Goal: Information Seeking & Learning: Learn about a topic

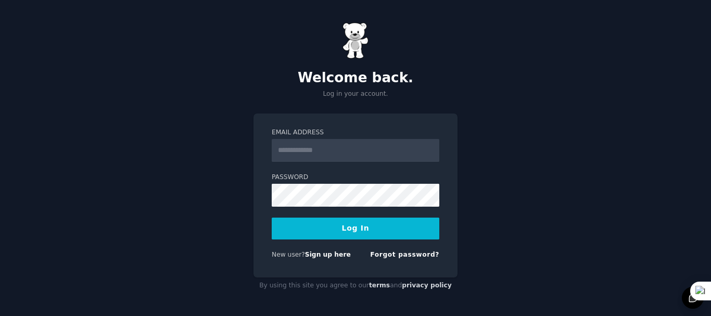
type input "**********"
click at [320, 223] on button "Log In" at bounding box center [356, 229] width 168 height 22
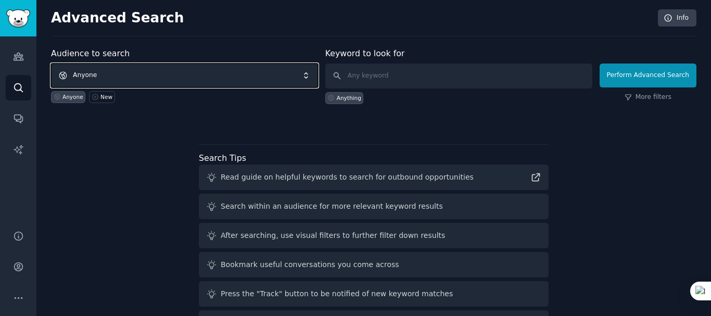
click at [120, 76] on span "Anyone" at bounding box center [184, 76] width 267 height 24
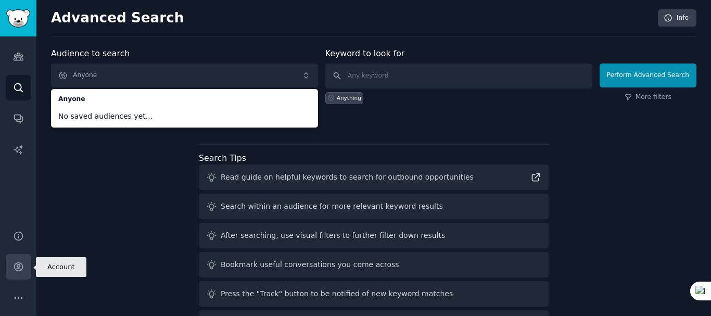
click at [20, 270] on icon "Sidebar" at bounding box center [18, 267] width 8 height 8
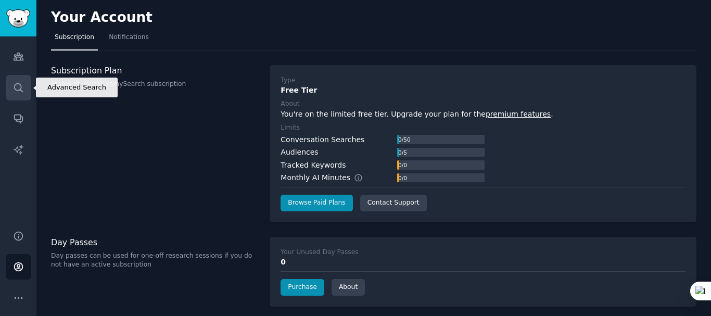
click at [21, 89] on icon "Sidebar" at bounding box center [18, 87] width 11 height 11
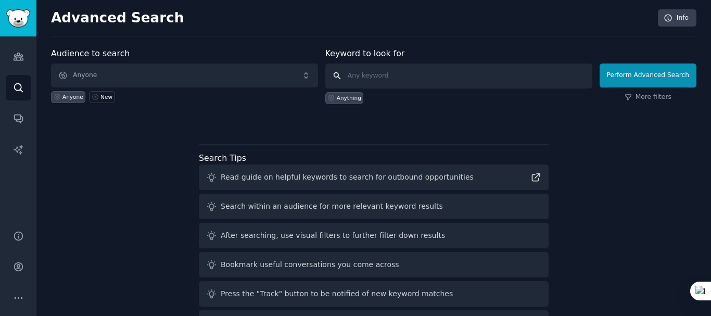
click at [365, 77] on input "text" at bounding box center [458, 76] width 267 height 25
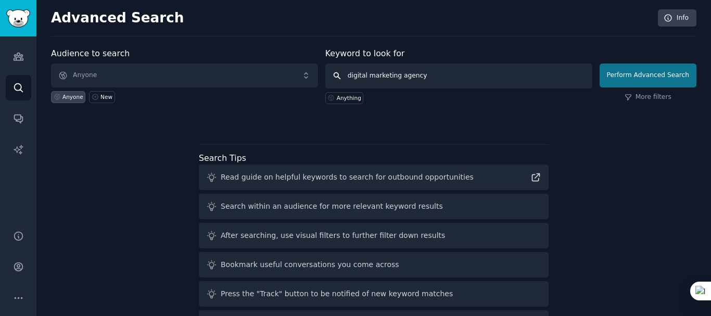
type input "digital marketing agency"
click at [633, 80] on button "Perform Advanced Search" at bounding box center [648, 76] width 97 height 24
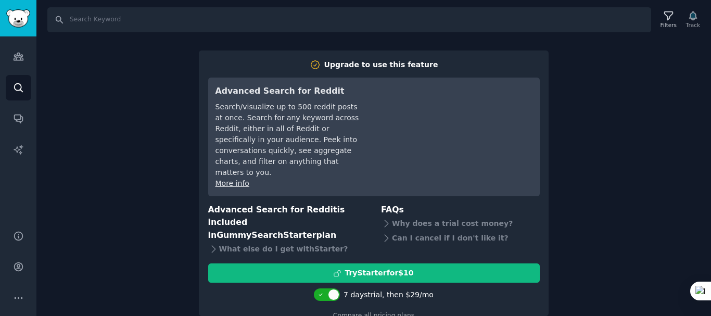
click at [549, 156] on div "Search Filters Track Upgrade to use this feature Advanced Search for Reddit Sea…" at bounding box center [373, 158] width 675 height 316
click at [525, 37] on div "Search Filters Track Upgrade to use this feature Advanced Search for Reddit Sea…" at bounding box center [373, 158] width 675 height 316
click at [16, 112] on link "Conversations" at bounding box center [19, 119] width 26 height 26
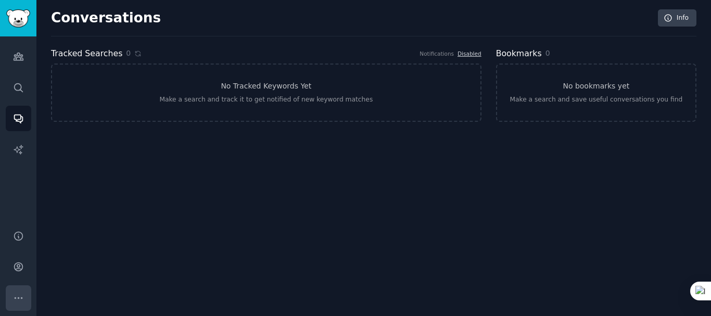
click at [20, 298] on icon "Sidebar" at bounding box center [18, 298] width 11 height 11
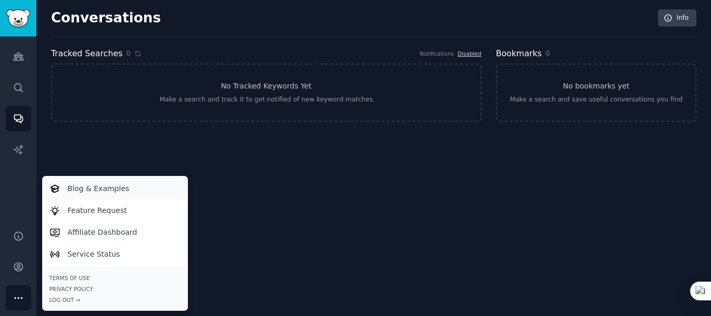
click at [96, 184] on p "Blog & Examples" at bounding box center [99, 188] width 62 height 11
